Goal: Obtain resource: Obtain resource

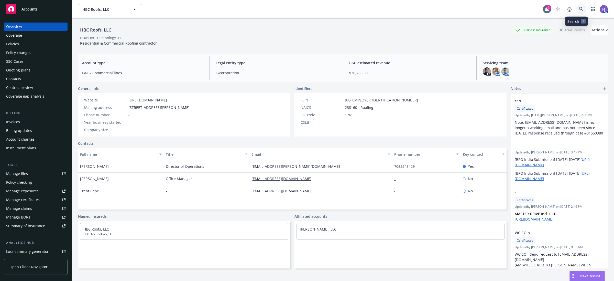
click at [579, 8] on icon at bounding box center [581, 9] width 5 height 5
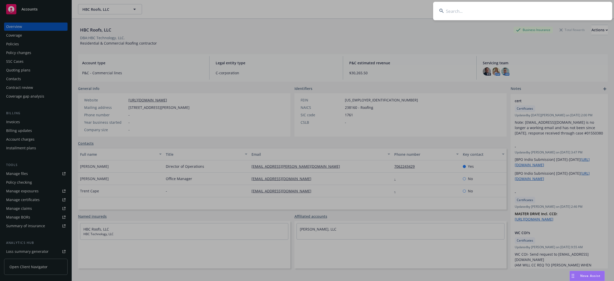
click at [576, 8] on input at bounding box center [522, 11] width 179 height 18
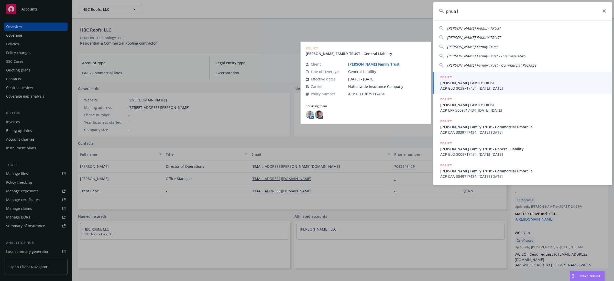
type input "phua l"
click at [455, 80] on span "[PERSON_NAME] FAMILY TRUST" at bounding box center [523, 82] width 166 height 5
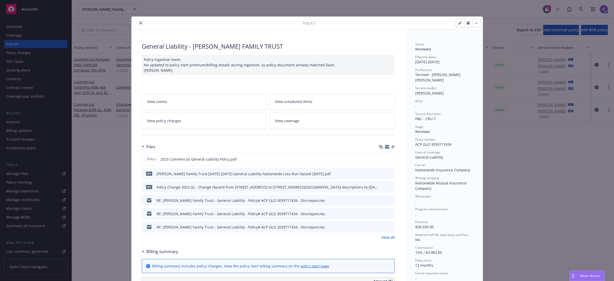
click at [139, 23] on icon "close" at bounding box center [140, 22] width 3 height 3
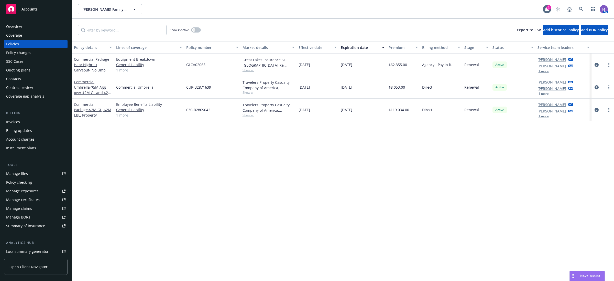
click at [255, 170] on div "Policy details Lines of coverage Policy number Market details Effective date Ex…" at bounding box center [343, 160] width 542 height 239
click at [31, 71] on div "Quoting plans" at bounding box center [35, 70] width 59 height 8
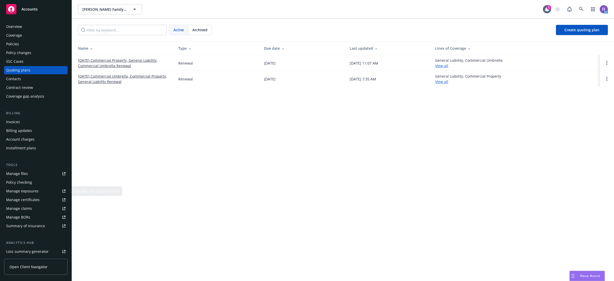
click at [39, 201] on link "Manage certificates" at bounding box center [35, 199] width 63 height 8
click at [20, 43] on div "Policies" at bounding box center [35, 44] width 59 height 8
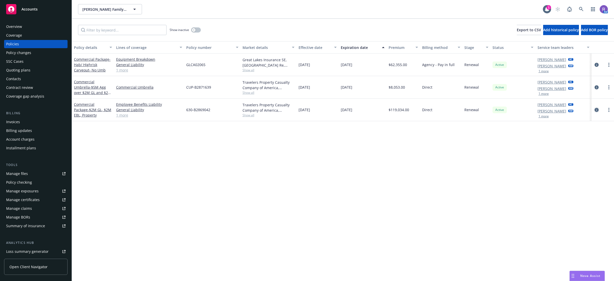
click at [597, 111] on icon "circleInformation" at bounding box center [596, 110] width 4 height 4
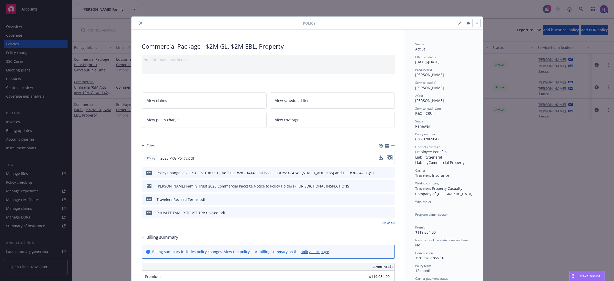
click at [388, 157] on icon "preview file" at bounding box center [389, 158] width 5 height 4
click at [139, 23] on icon "close" at bounding box center [140, 22] width 3 height 3
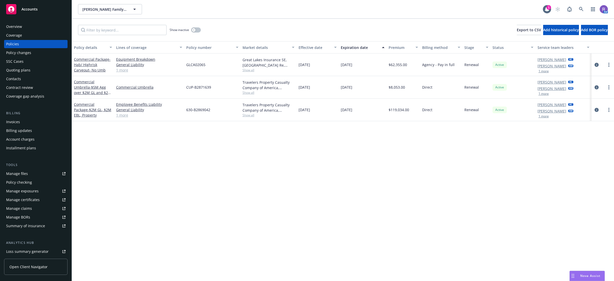
click at [557, 168] on div "Policy details Lines of coverage Policy number Market details Effective date Ex…" at bounding box center [343, 160] width 542 height 239
click at [439, 190] on div "Policy details Lines of coverage Policy number Market details Effective date Ex…" at bounding box center [343, 160] width 542 height 239
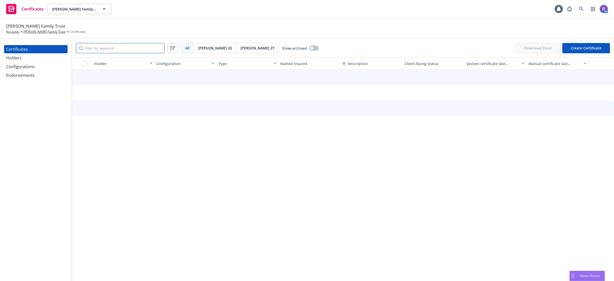
click at [124, 45] on input "Filter by keyword" at bounding box center [120, 48] width 89 height 10
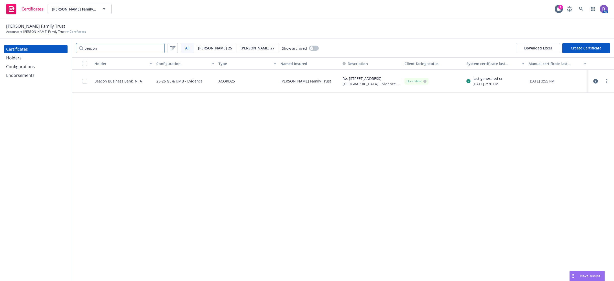
type input "beacon"
click at [594, 82] on icon "button" at bounding box center [595, 81] width 5 height 5
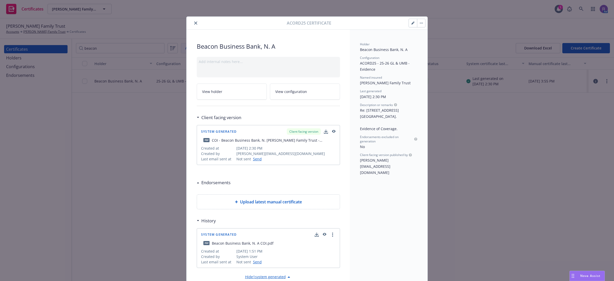
click at [332, 132] on icon "button" at bounding box center [334, 131] width 4 height 3
click at [194, 22] on icon "close" at bounding box center [195, 22] width 3 height 3
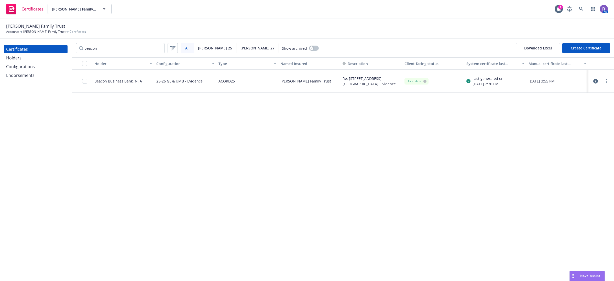
click at [197, 83] on div "25-26 GL & UMB - Evidence" at bounding box center [179, 81] width 46 height 17
click at [277, 97] on div "Holder Configuration Type Named Insured Description Client-facing status System…" at bounding box center [343, 168] width 542 height 223
click at [414, 126] on div "Holder Configuration Type Named Insured Description Client-facing status System…" at bounding box center [343, 168] width 542 height 223
click at [240, 48] on span "Acord 27" at bounding box center [257, 47] width 34 height 5
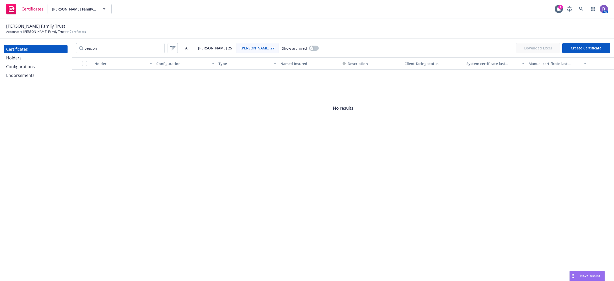
click at [26, 69] on div "Configurations" at bounding box center [20, 66] width 29 height 8
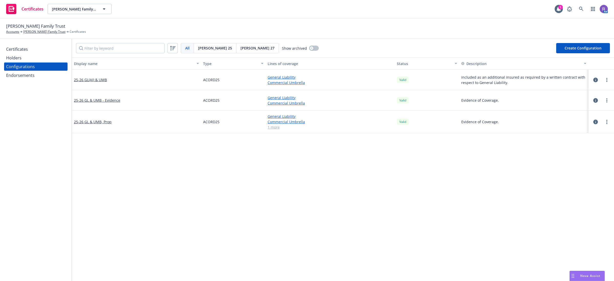
click at [240, 48] on span "Acord 27" at bounding box center [257, 47] width 34 height 5
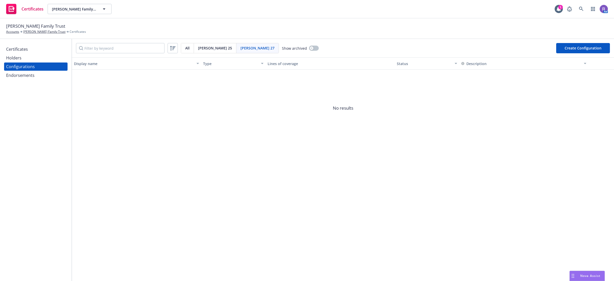
click at [208, 51] on div "Acord 25" at bounding box center [215, 48] width 42 height 10
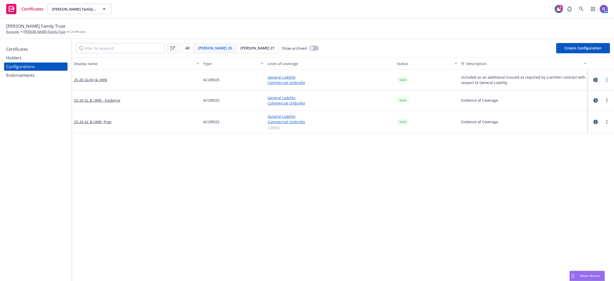
click at [269, 128] on link "1 more" at bounding box center [330, 126] width 125 height 5
click at [593, 124] on icon "button" at bounding box center [595, 124] width 5 height 5
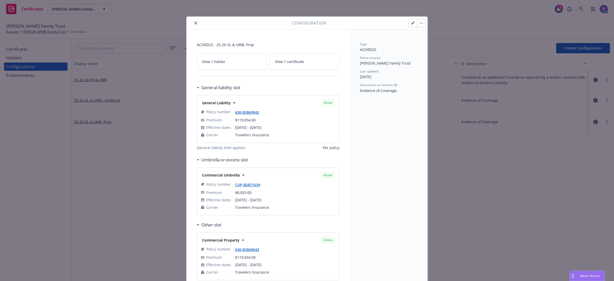
click at [193, 20] on button "close" at bounding box center [196, 23] width 6 height 6
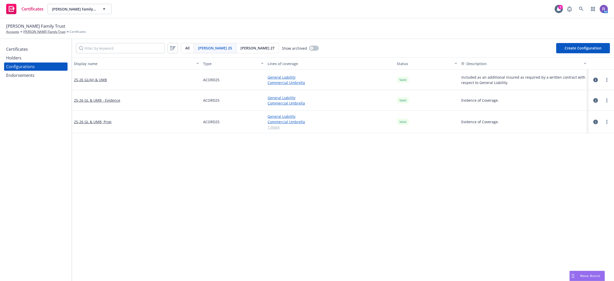
click at [240, 50] on span "Acord 27" at bounding box center [257, 47] width 34 height 5
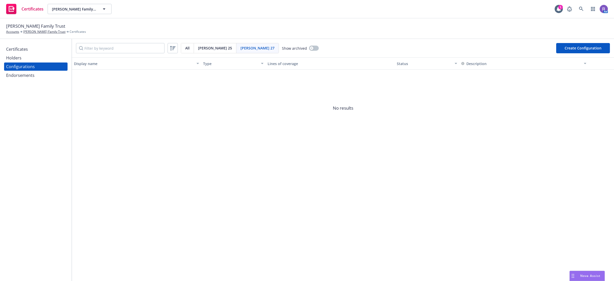
click at [19, 50] on div "Certificates" at bounding box center [17, 49] width 22 height 8
